Goal: Information Seeking & Learning: Check status

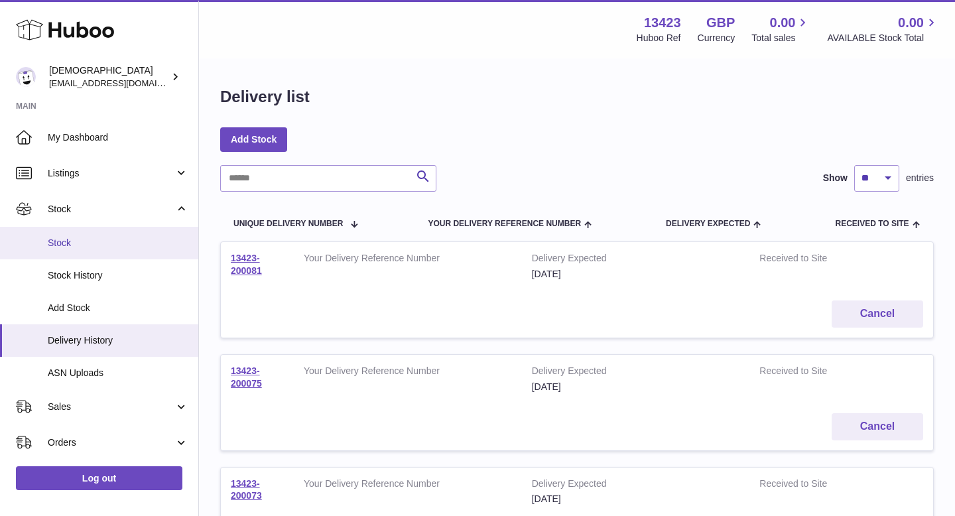
click at [117, 243] on span "Stock" at bounding box center [118, 243] width 141 height 13
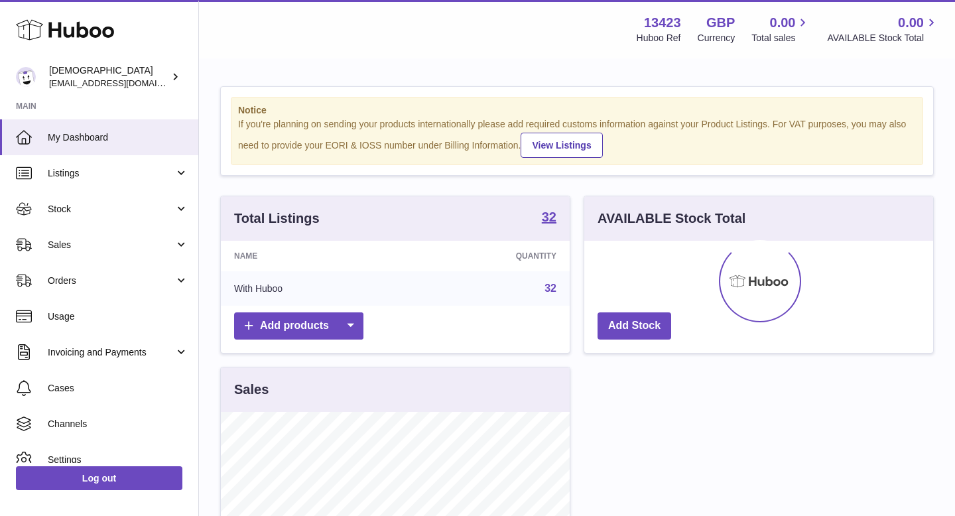
scroll to position [207, 349]
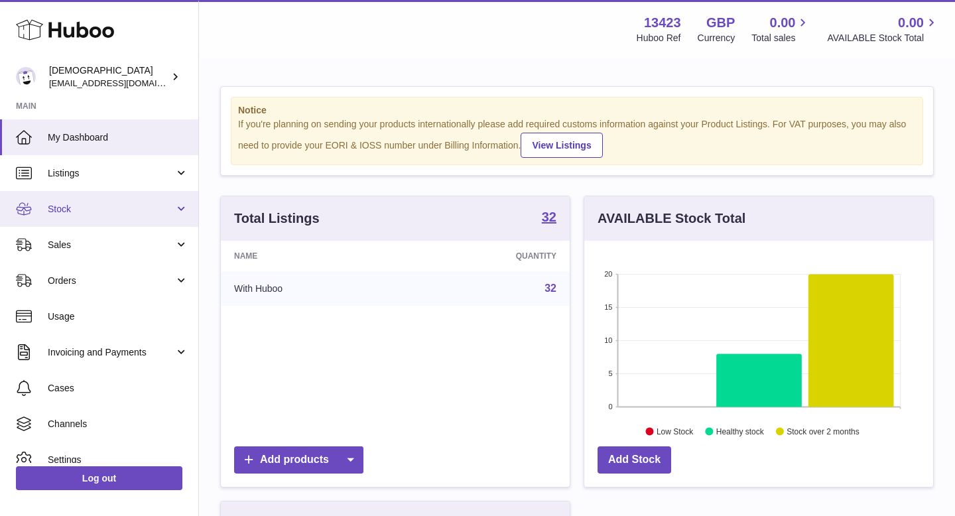
click at [106, 205] on span "Stock" at bounding box center [111, 209] width 127 height 13
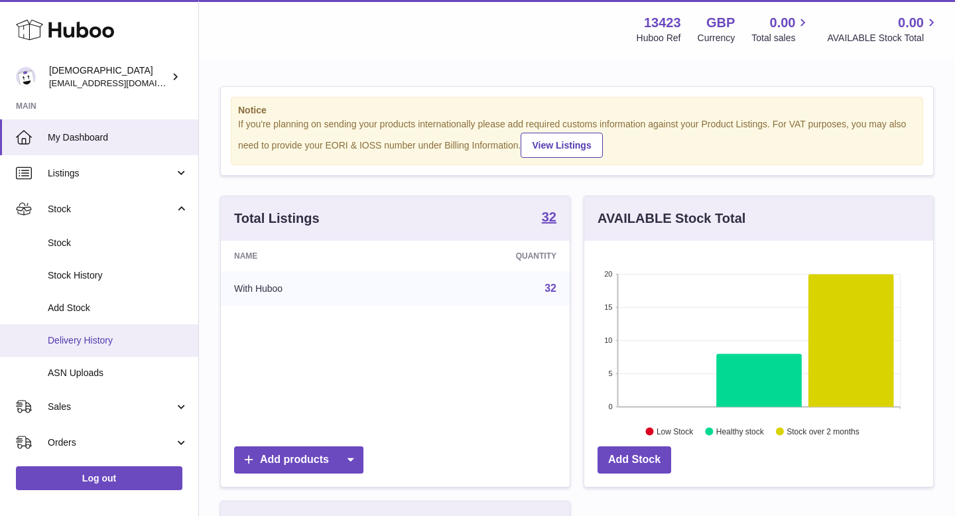
click at [105, 333] on link "Delivery History" at bounding box center [99, 340] width 198 height 32
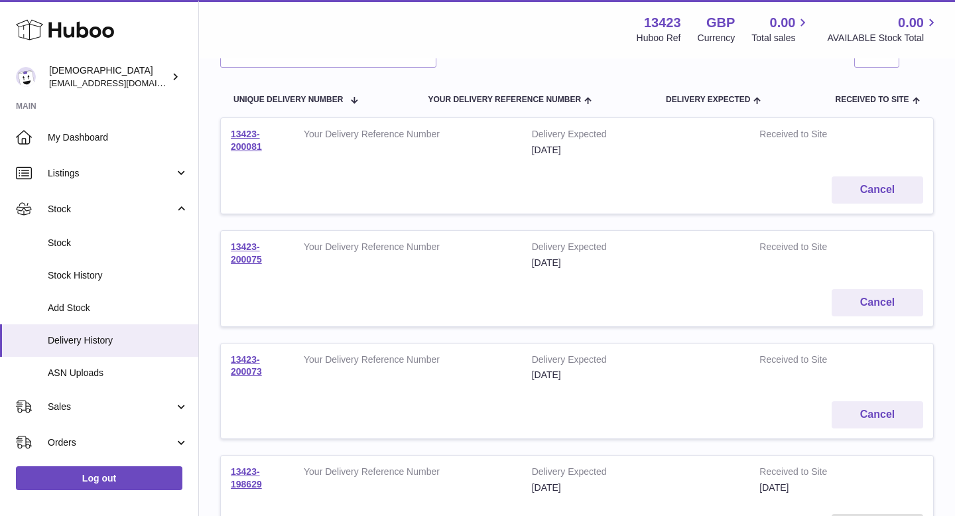
scroll to position [127, 0]
